Goal: Check status: Check status

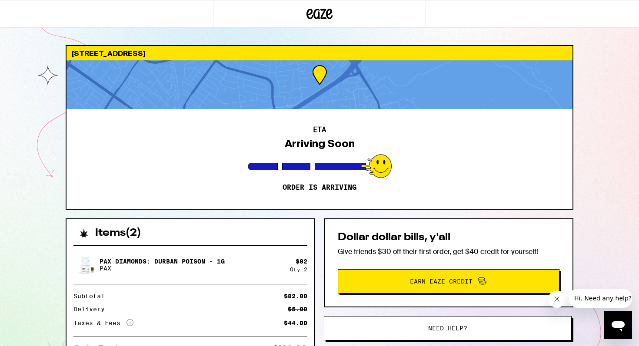
click at [228, 206] on div "ETA Arriving Soon Order is arriving" at bounding box center [319, 159] width 506 height 100
click at [131, 33] on div "42448 Areca Palm St Fremont 94539 ETA Arriving Soon Order is arriving Items ( 2…" at bounding box center [319, 237] width 639 height 474
click at [137, 123] on div "ETA Arriving Soon Order is arriving" at bounding box center [319, 159] width 506 height 100
click at [303, 288] on div "Pax Diamonds: Durban Poison - 1g PAX $ 82 Qty: 2 Subtotal $82.00 Delivery $5.00…" at bounding box center [190, 300] width 248 height 122
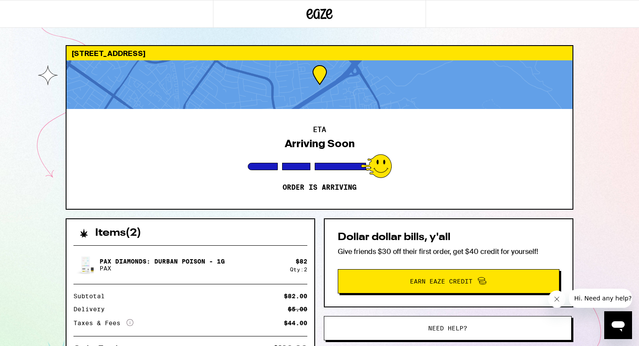
click at [303, 288] on div "Pax Diamonds: Durban Poison - 1g PAX $ 82 Qty: 2 Subtotal $82.00 Delivery $5.00…" at bounding box center [190, 300] width 248 height 122
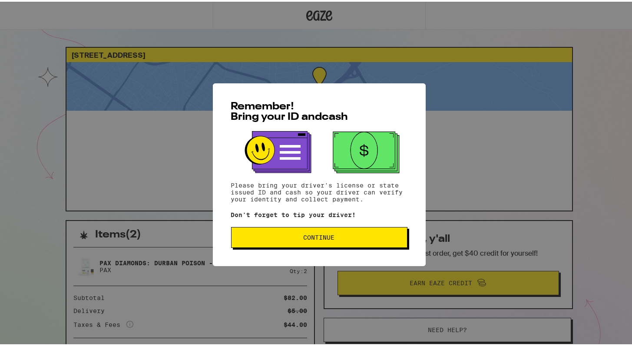
click at [319, 239] on span "Continue" at bounding box center [319, 236] width 31 height 6
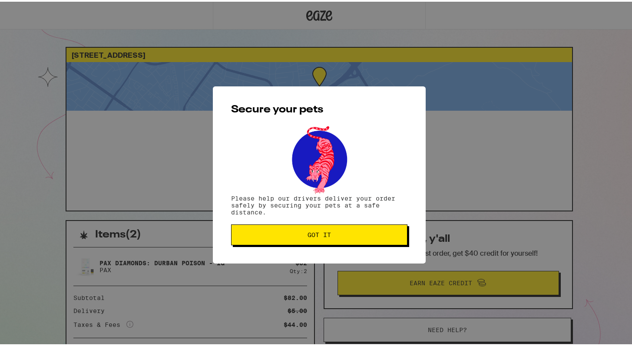
click at [292, 234] on span "Got it" at bounding box center [320, 233] width 162 height 6
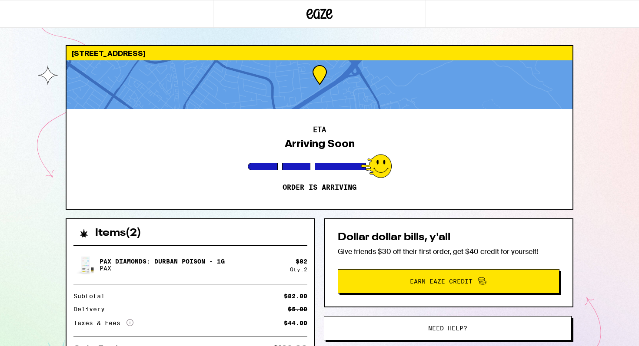
click at [269, 219] on div "Items ( 2 ) Pax Diamonds: Durban Poison - 1g PAX $ 82 Qty: 2 Subtotal $82.00 De…" at bounding box center [190, 290] width 249 height 143
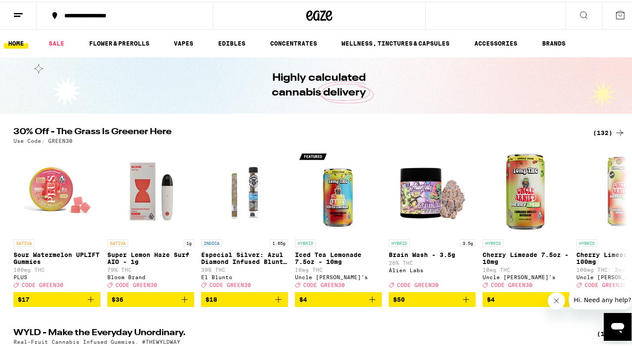
click at [20, 47] on link "HOME" at bounding box center [16, 41] width 24 height 10
click at [13, 19] on button at bounding box center [18, 13] width 36 height 27
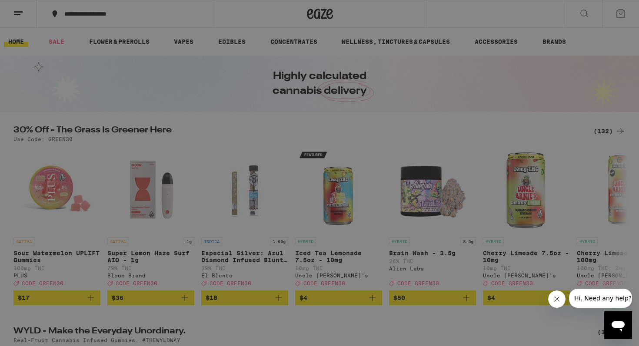
click at [90, 232] on link "Order History" at bounding box center [120, 234] width 153 height 10
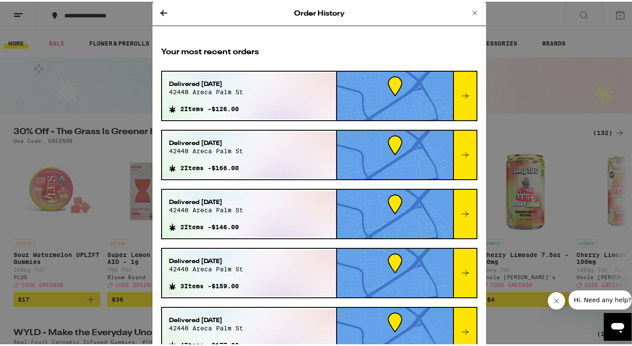
click at [75, 80] on div "Order History Your most recent orders Delivered [DATE] 42448 areca palm st 2 It…" at bounding box center [319, 173] width 639 height 346
click at [470, 10] on icon at bounding box center [475, 11] width 10 height 10
